Goal: Navigation & Orientation: Find specific page/section

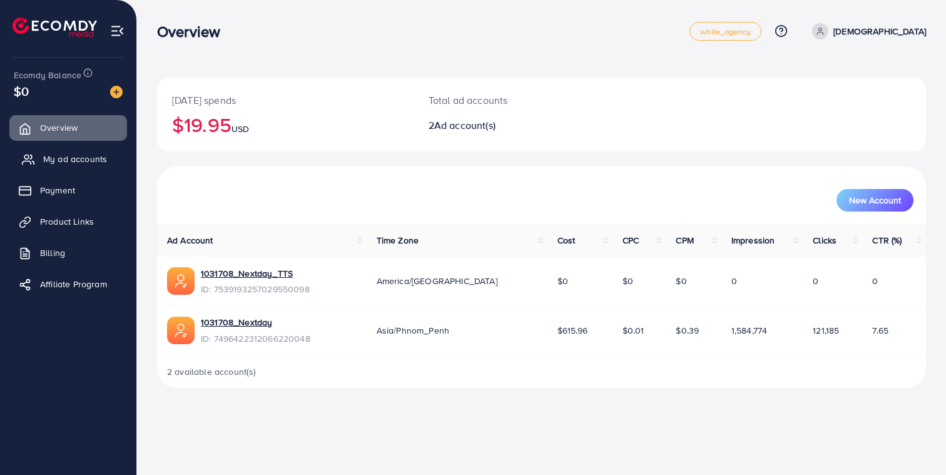
click at [56, 160] on span "My ad accounts" at bounding box center [75, 159] width 64 height 13
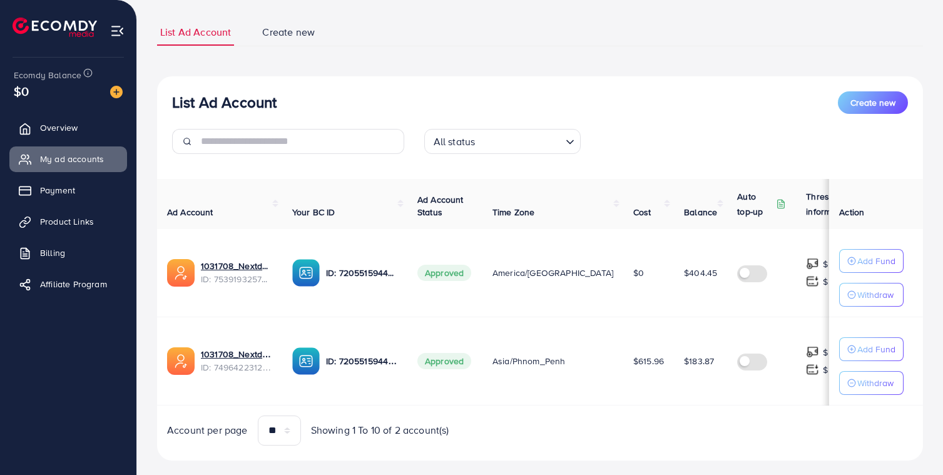
scroll to position [73, 0]
click at [49, 128] on span "Overview" at bounding box center [62, 127] width 38 height 13
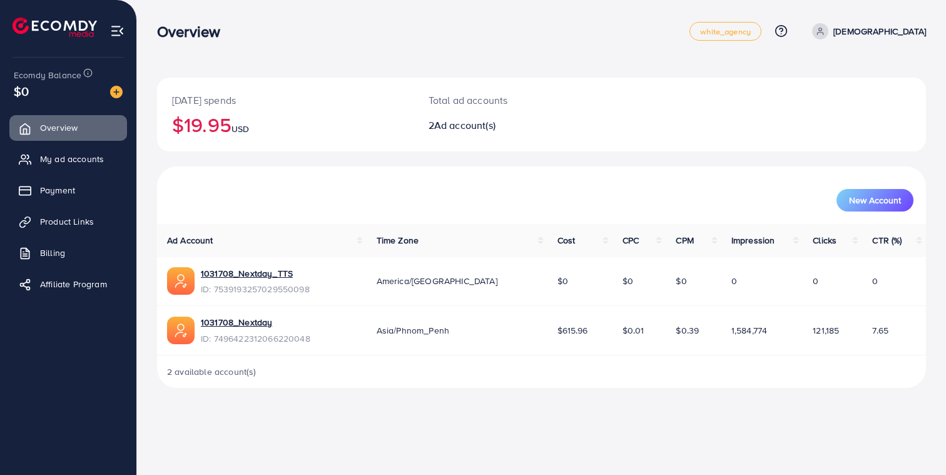
click at [65, 146] on li "My ad accounts" at bounding box center [68, 158] width 136 height 25
click at [59, 152] on link "My ad accounts" at bounding box center [68, 158] width 118 height 25
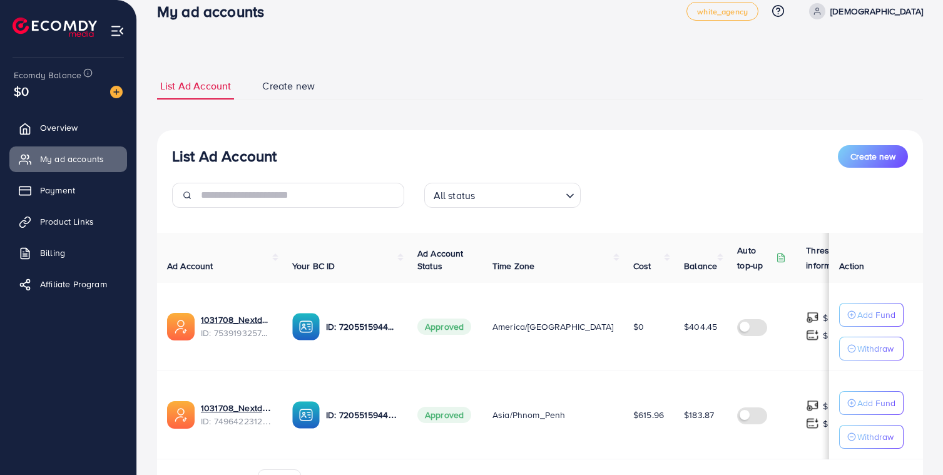
scroll to position [47, 0]
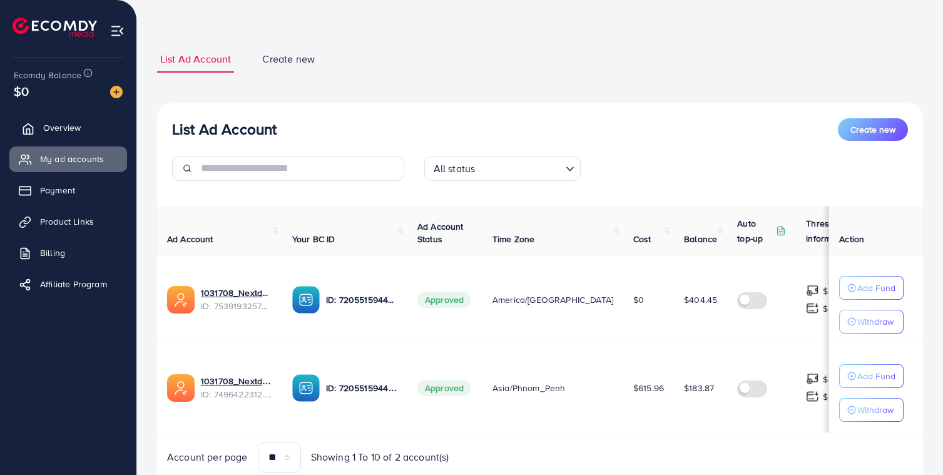
click at [39, 133] on link "Overview" at bounding box center [68, 127] width 118 height 25
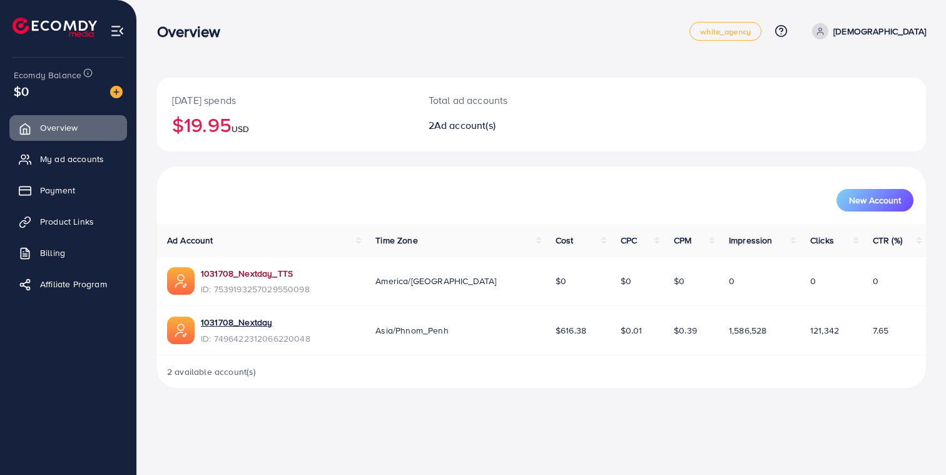
click at [254, 275] on link "1031708_Nextday_TTS" at bounding box center [255, 273] width 109 height 13
click at [38, 158] on link "My ad accounts" at bounding box center [68, 158] width 118 height 25
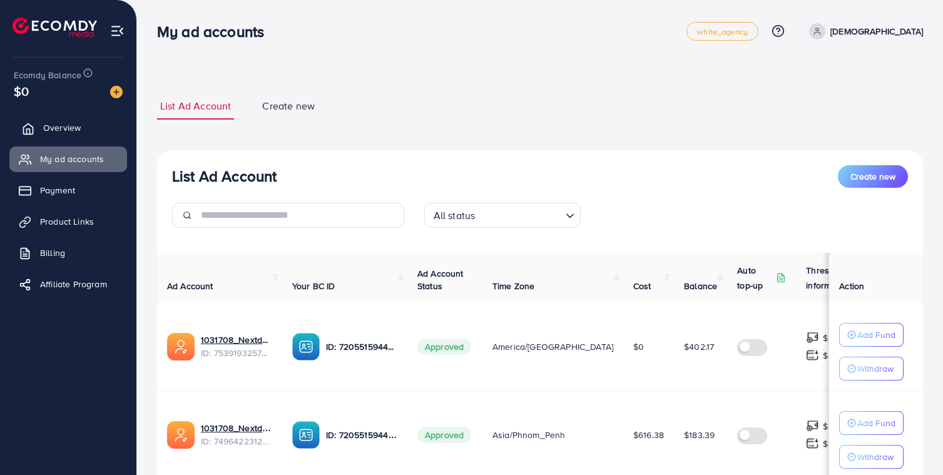
click at [69, 137] on link "Overview" at bounding box center [68, 127] width 118 height 25
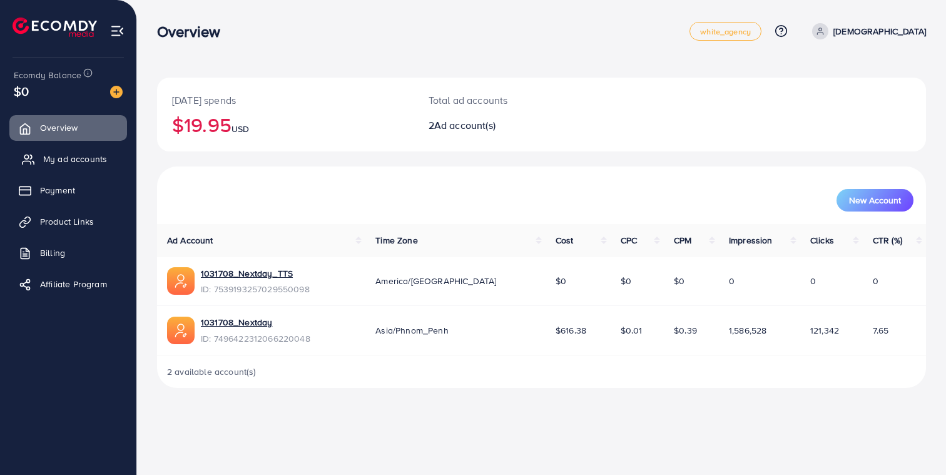
click at [64, 154] on span "My ad accounts" at bounding box center [75, 159] width 64 height 13
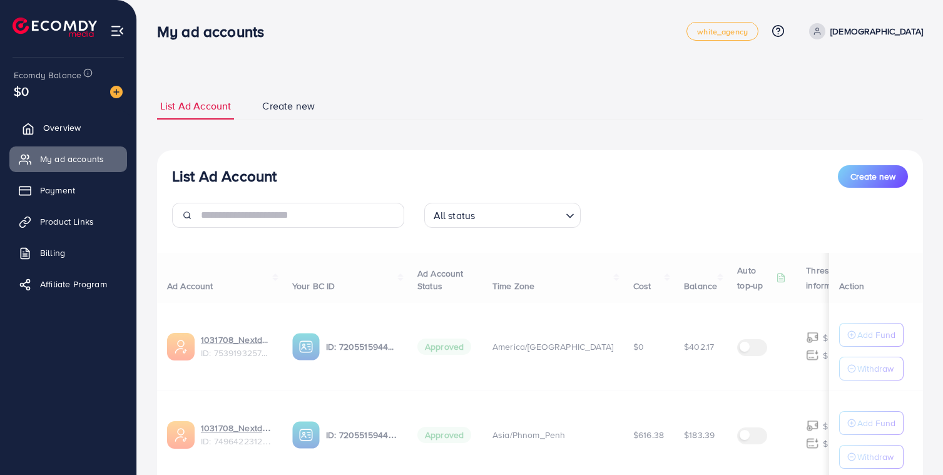
click at [66, 131] on span "Overview" at bounding box center [62, 127] width 38 height 13
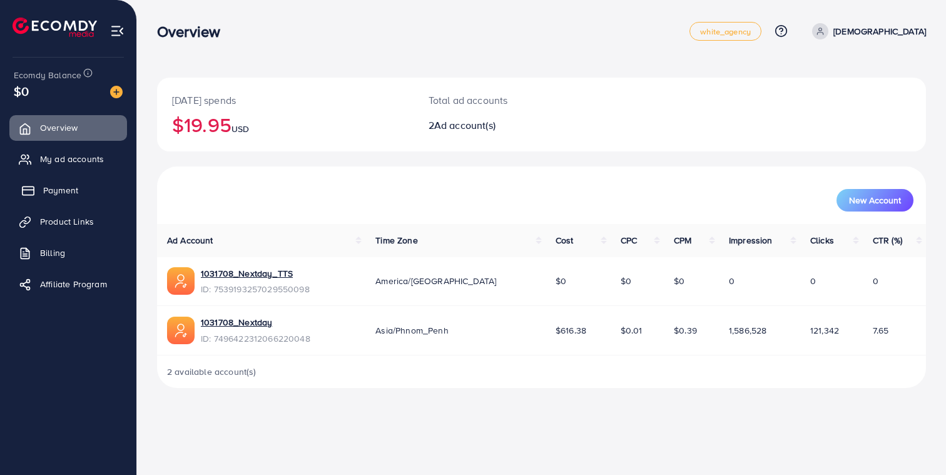
click at [62, 180] on link "Payment" at bounding box center [68, 190] width 118 height 25
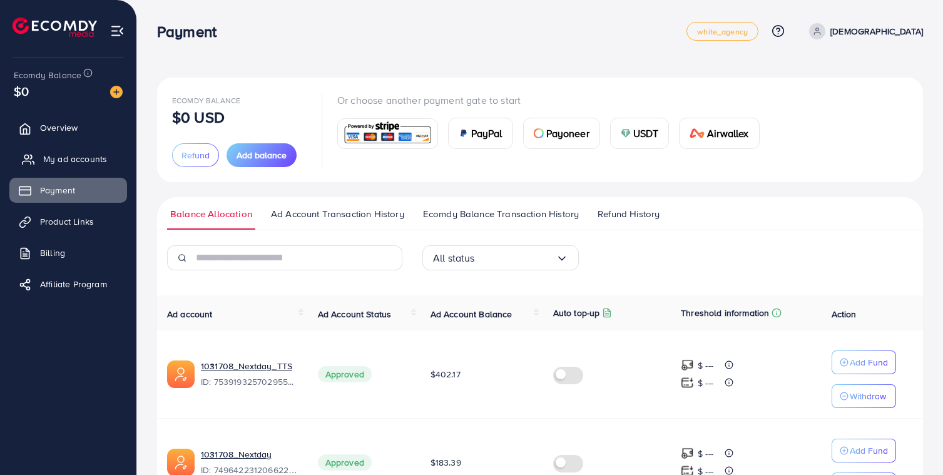
click at [69, 145] on ul "Overview My ad accounts Payment Product Links Billing Affiliate Program" at bounding box center [68, 210] width 136 height 200
click at [69, 153] on span "My ad accounts" at bounding box center [75, 159] width 64 height 13
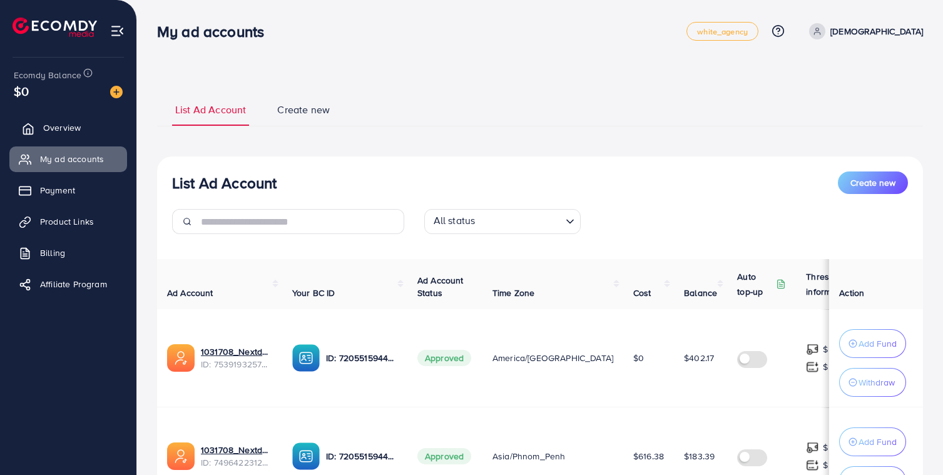
click at [73, 133] on span "Overview" at bounding box center [62, 127] width 38 height 13
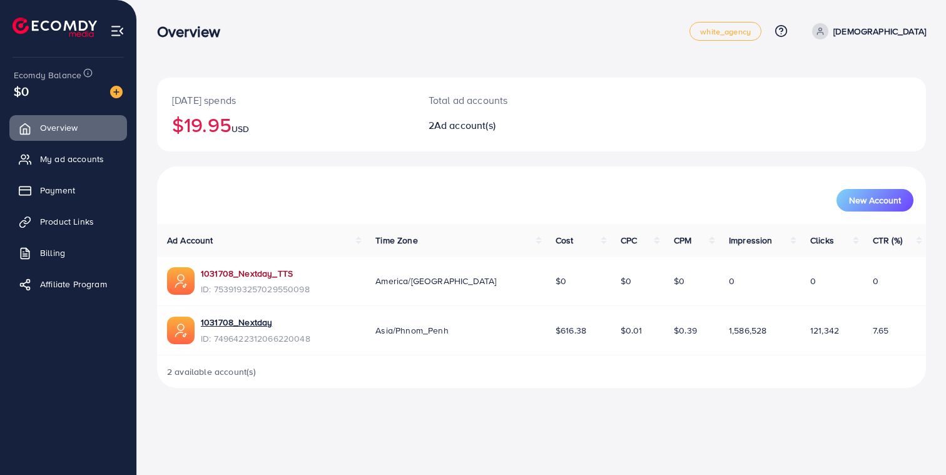
click at [262, 268] on link "1031708_Nextday_TTS" at bounding box center [255, 273] width 109 height 13
